Goal: Task Accomplishment & Management: Manage account settings

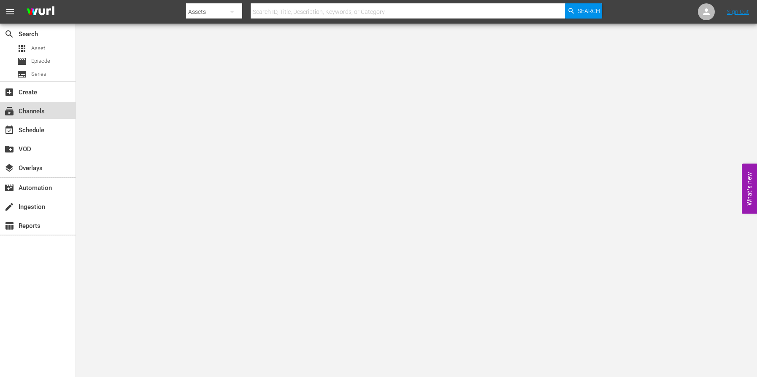
click at [24, 112] on div "subscriptions Channels" at bounding box center [23, 110] width 47 height 8
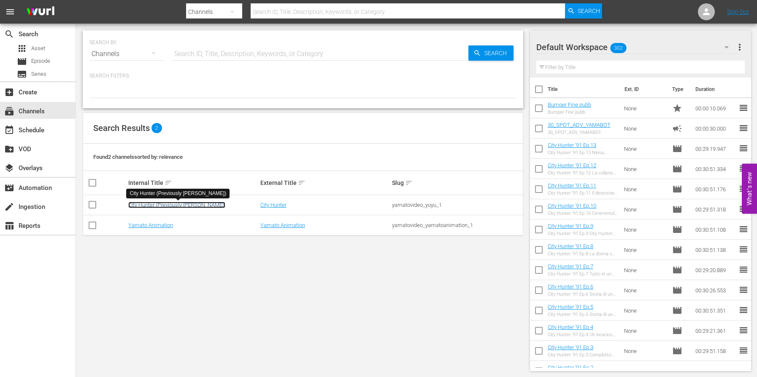
click at [153, 205] on link "City Hunter (Previously [PERSON_NAME])" at bounding box center [176, 205] width 97 height 6
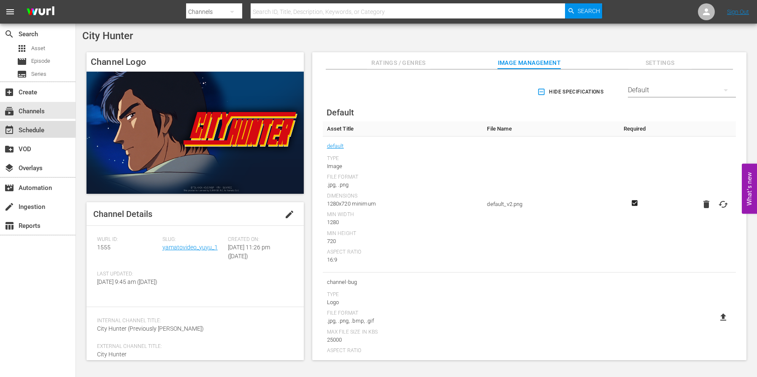
click at [30, 133] on div "event_available Schedule" at bounding box center [23, 129] width 47 height 8
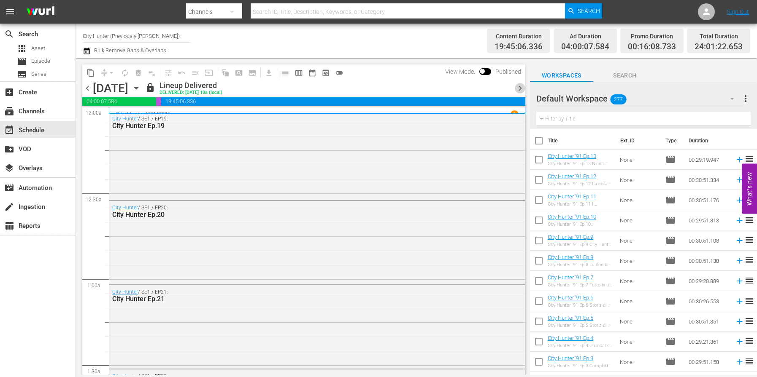
click at [518, 92] on span "chevron_right" at bounding box center [519, 88] width 11 height 11
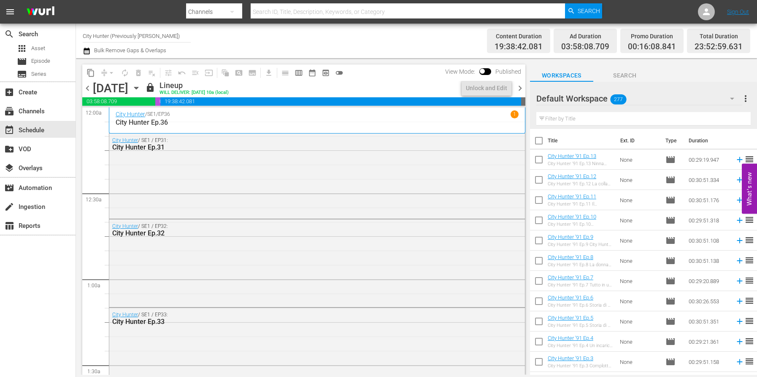
click at [518, 92] on span "chevron_right" at bounding box center [519, 88] width 11 height 11
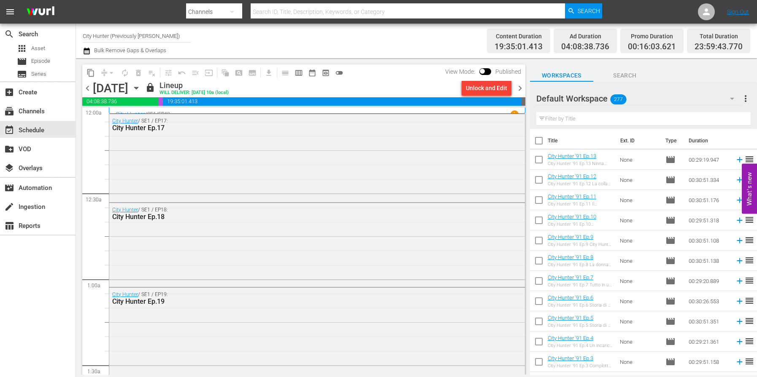
click at [517, 89] on span "chevron_right" at bounding box center [519, 88] width 11 height 11
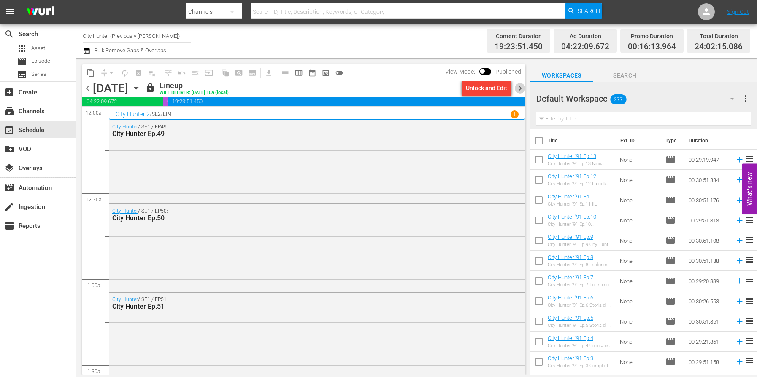
click at [517, 89] on span "chevron_right" at bounding box center [519, 88] width 11 height 11
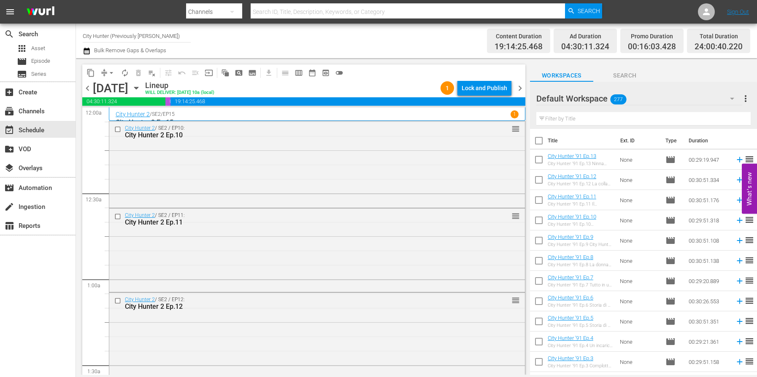
click at [517, 89] on span "chevron_right" at bounding box center [519, 88] width 11 height 11
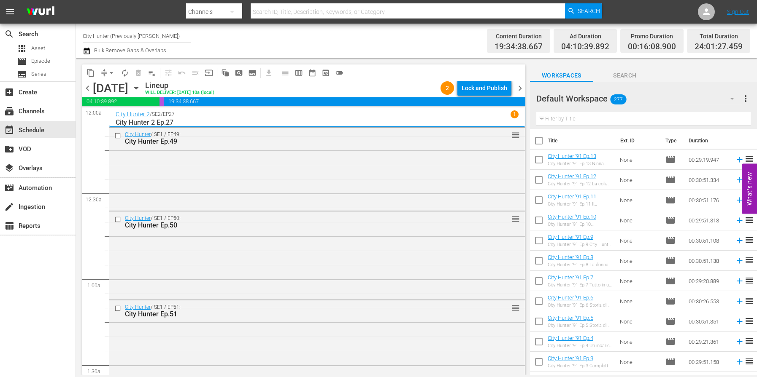
click at [517, 89] on span "chevron_right" at bounding box center [519, 88] width 11 height 11
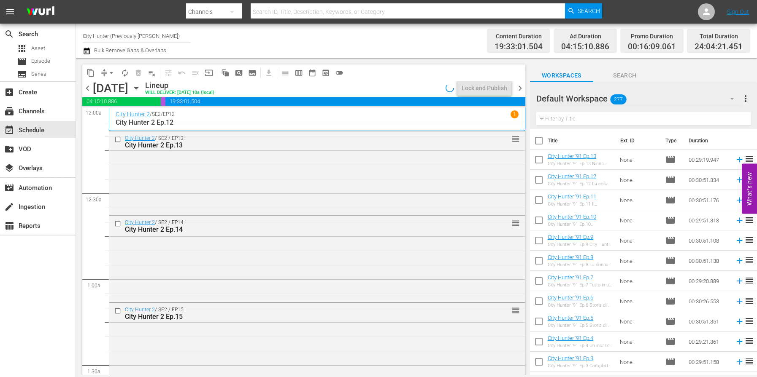
click at [517, 89] on span "chevron_right" at bounding box center [519, 88] width 11 height 11
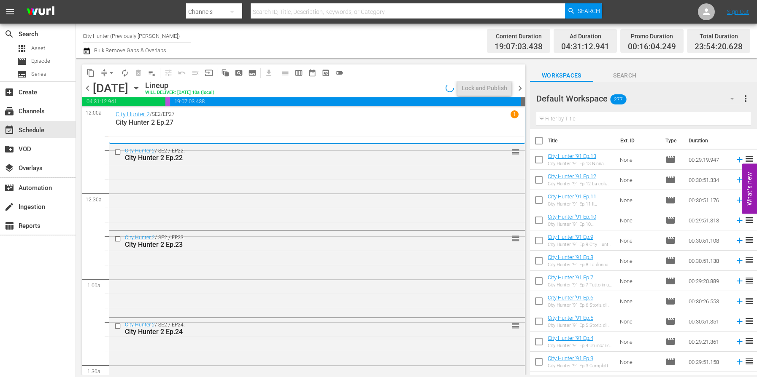
click at [517, 89] on span "chevron_right" at bounding box center [519, 88] width 11 height 11
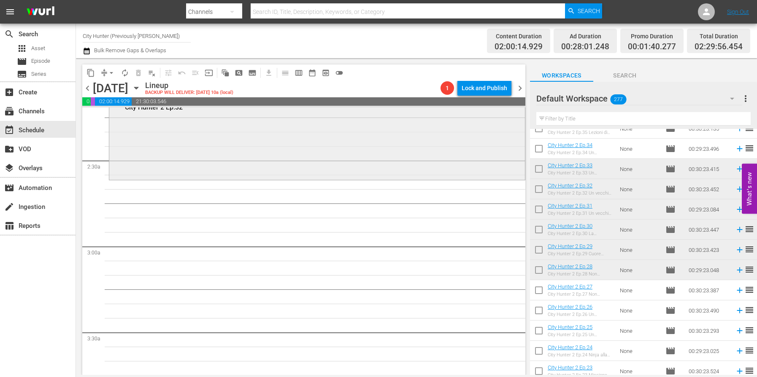
scroll to position [377, 0]
drag, startPoint x: 608, startPoint y: 188, endPoint x: 141, endPoint y: 0, distance: 502.9
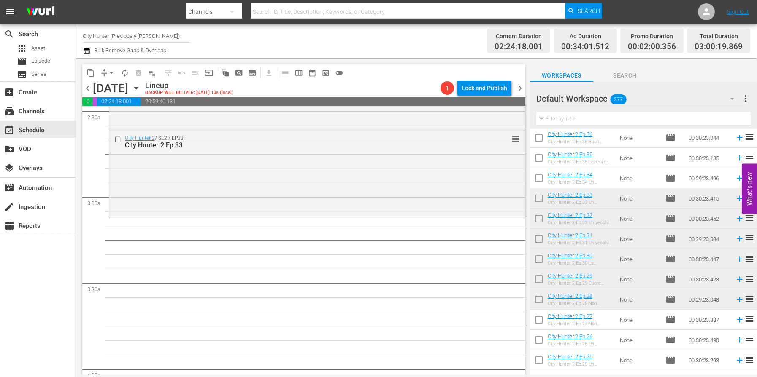
scroll to position [442, 0]
